Goal: Transaction & Acquisition: Purchase product/service

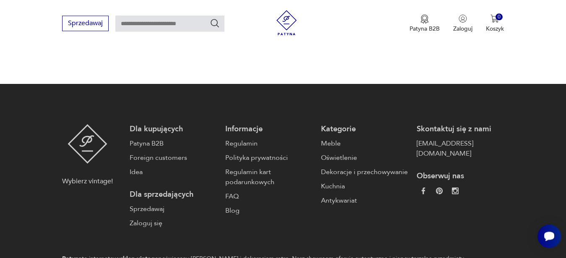
scroll to position [1186, 0]
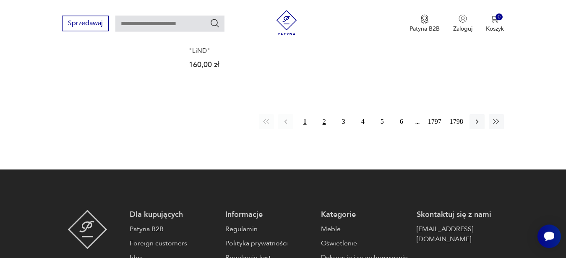
click at [326, 122] on button "2" at bounding box center [324, 121] width 15 height 15
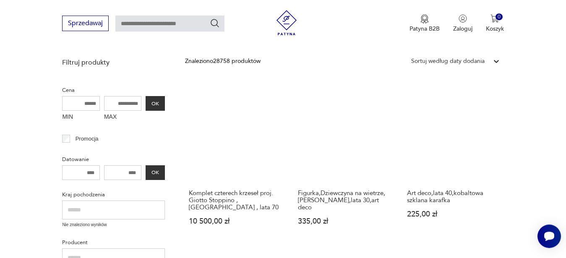
scroll to position [195, 0]
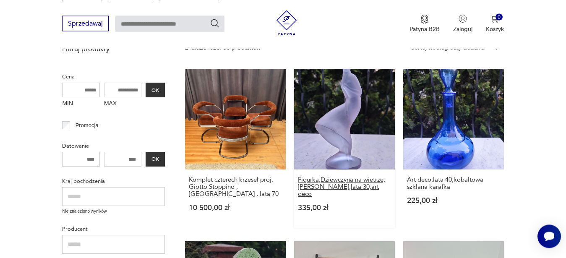
click at [335, 184] on h3 "Figurka,Dziewczyna na wietrze,[PERSON_NAME],lata 30,art deco" at bounding box center [344, 186] width 93 height 21
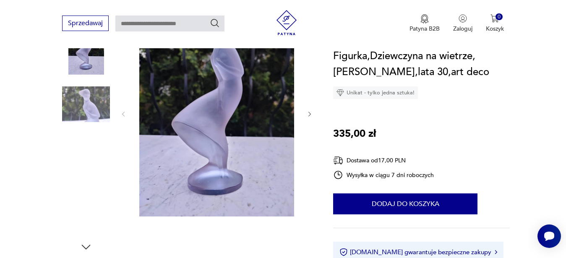
scroll to position [300, 0]
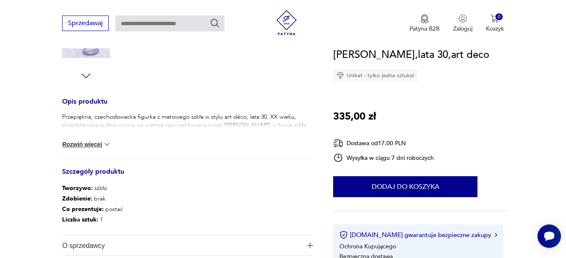
click at [86, 142] on button "Rozwiń więcej" at bounding box center [86, 144] width 49 height 8
click at [86, 142] on div "Przepiękna, czechosłowacka figurka z matowego szkła w stylu art déco, lata 30. …" at bounding box center [187, 136] width 251 height 46
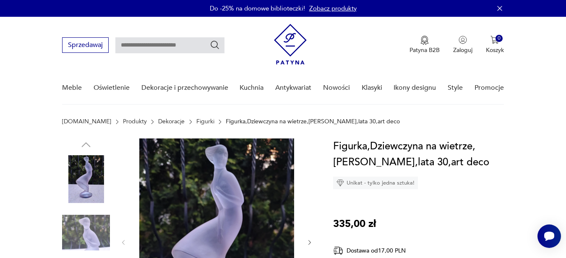
scroll to position [128, 0]
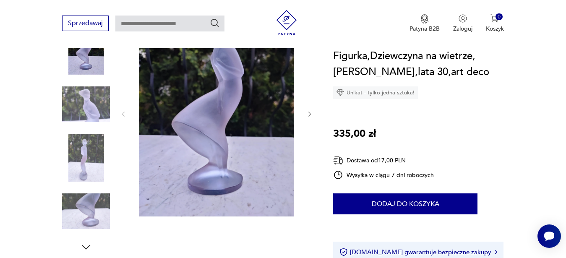
click at [308, 114] on icon "button" at bounding box center [309, 114] width 7 height 7
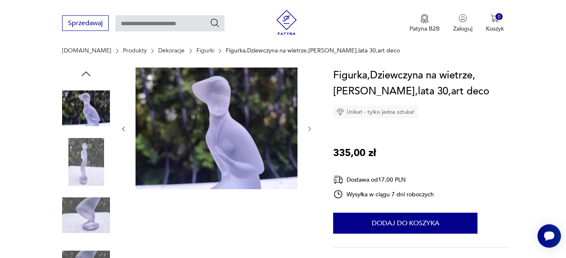
scroll to position [86, 0]
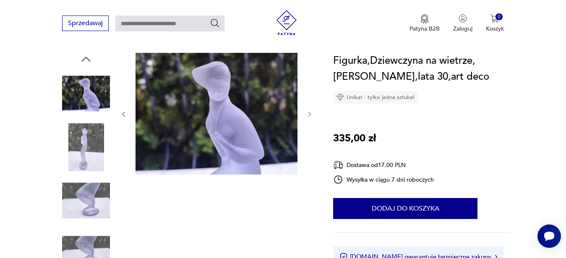
click at [312, 115] on icon "button" at bounding box center [309, 114] width 7 height 7
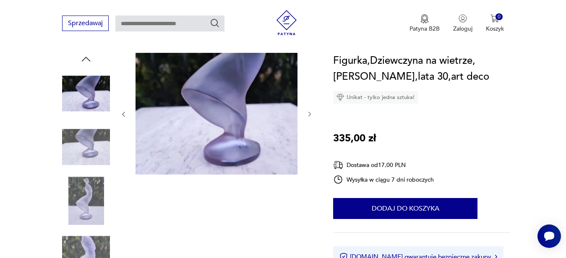
click at [312, 115] on icon "button" at bounding box center [309, 114] width 7 height 7
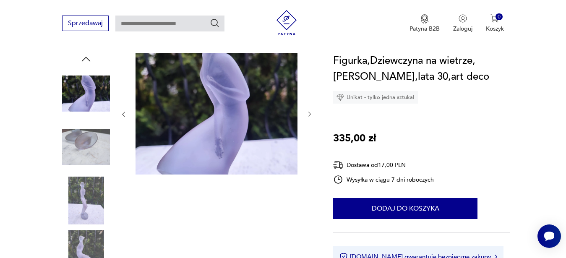
click at [312, 115] on icon "button" at bounding box center [309, 114] width 7 height 7
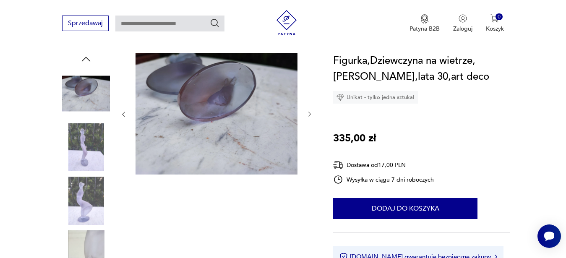
click at [312, 115] on icon "button" at bounding box center [309, 114] width 7 height 7
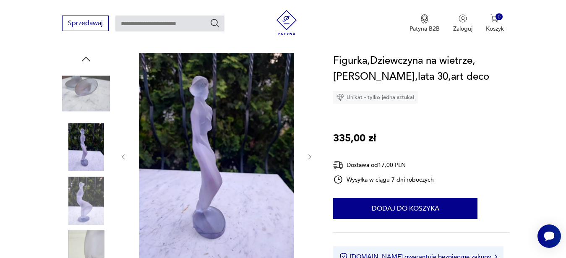
click at [312, 115] on div at bounding box center [216, 157] width 193 height 208
